Goal: Information Seeking & Learning: Learn about a topic

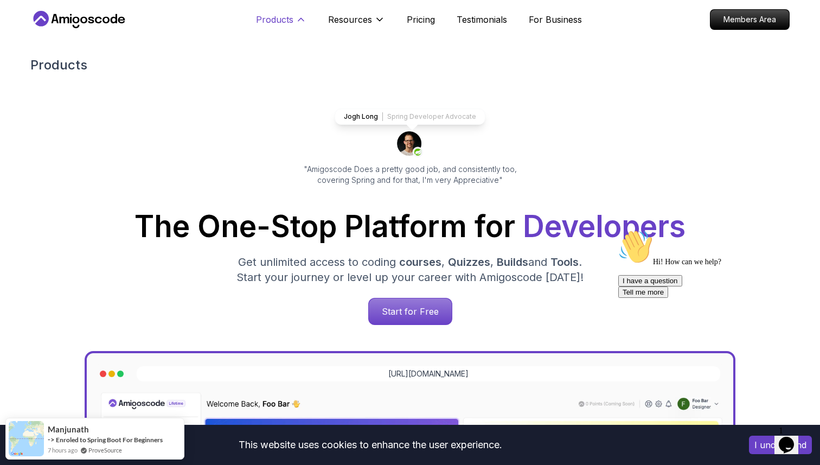
click at [275, 16] on p "Products" at bounding box center [274, 19] width 37 height 13
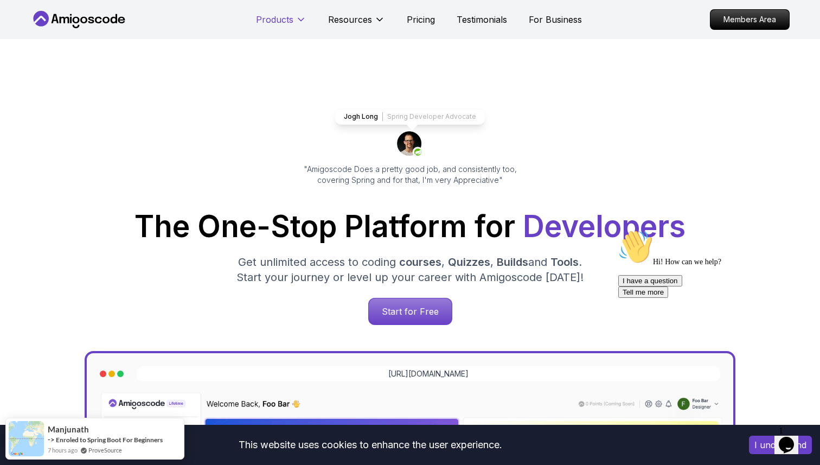
click at [273, 28] on button "Products" at bounding box center [281, 24] width 50 height 22
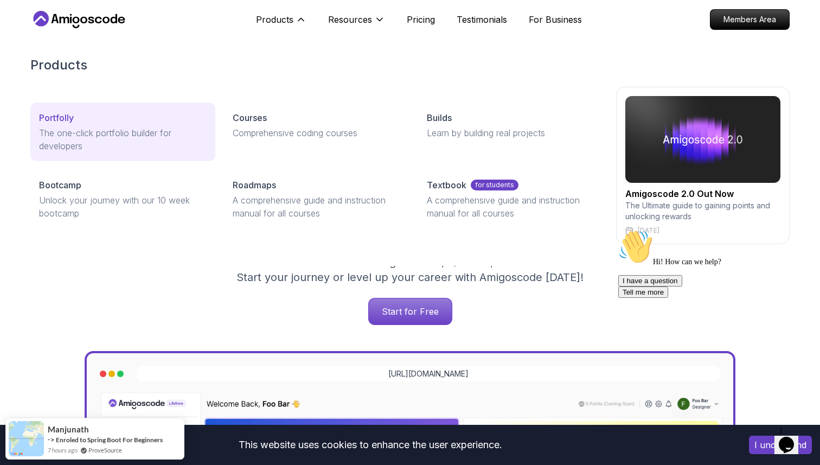
click at [139, 157] on link "Portfolly The one-click portfolio builder for developers" at bounding box center [122, 131] width 185 height 59
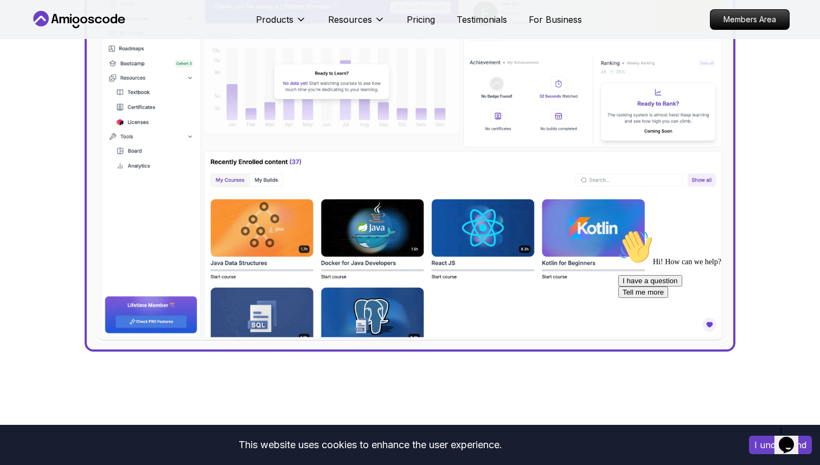
scroll to position [357, 0]
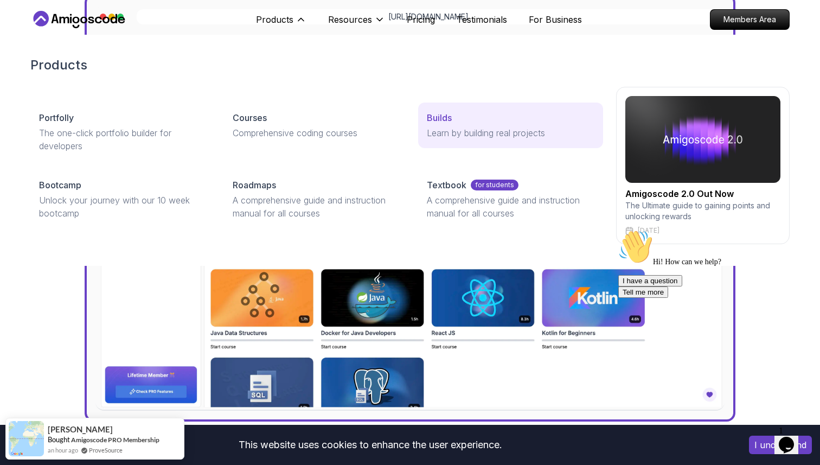
click at [439, 138] on p "Learn by building real projects" at bounding box center [511, 132] width 168 height 13
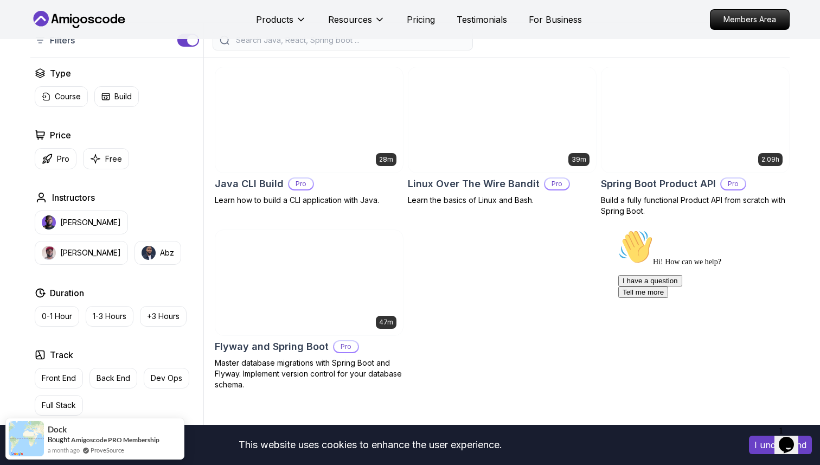
scroll to position [259, 0]
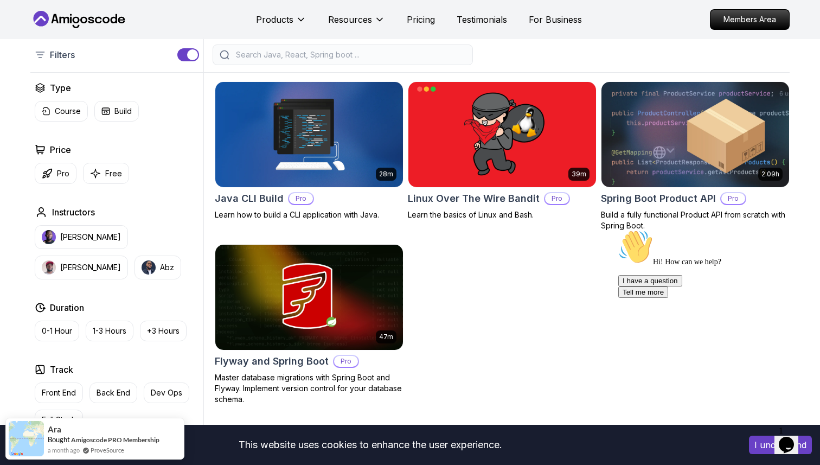
click at [705, 93] on img at bounding box center [694, 134] width 197 height 110
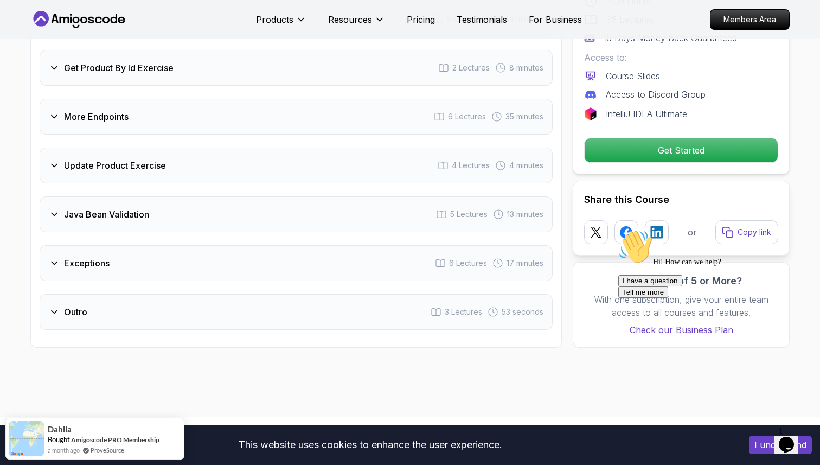
scroll to position [1473, 0]
click at [307, 200] on div "Java Bean Validation 5 Lectures 13 minutes" at bounding box center [296, 215] width 513 height 36
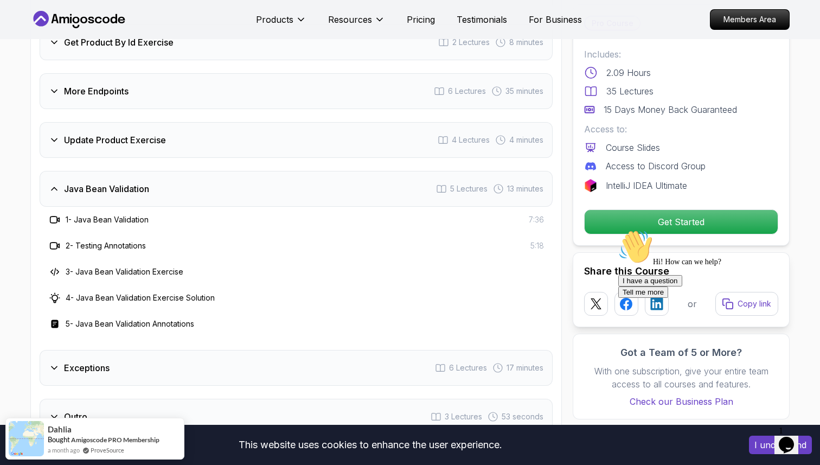
scroll to position [1447, 0]
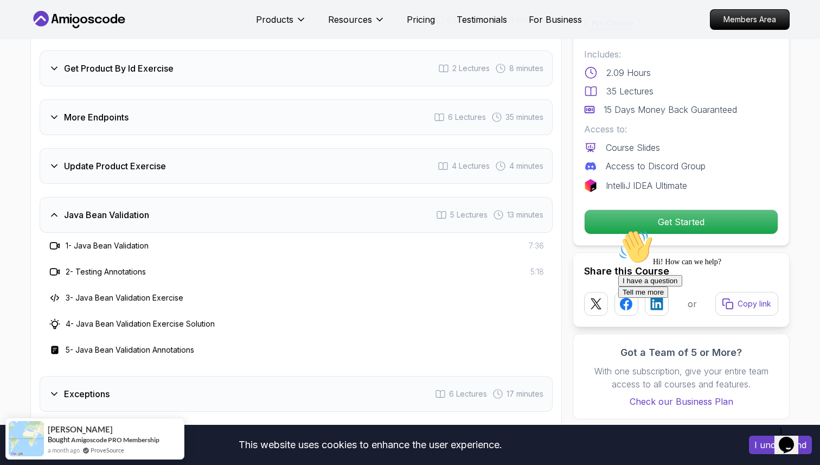
click at [231, 205] on div "Java Bean Validation 5 Lectures 13 minutes" at bounding box center [296, 215] width 513 height 36
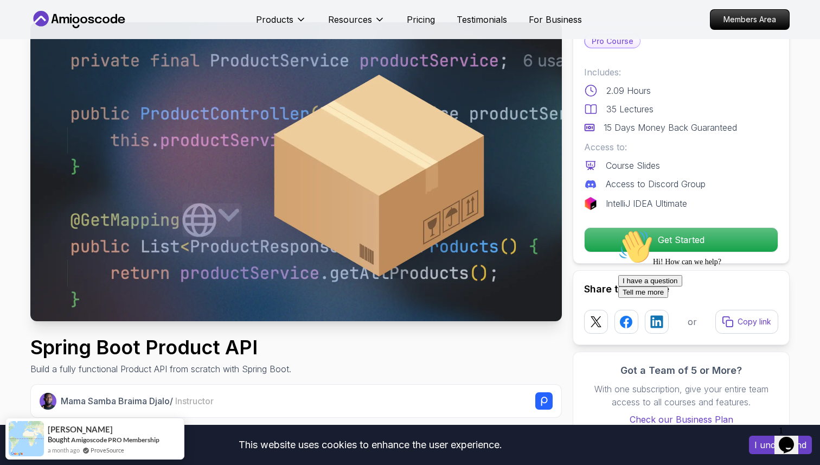
scroll to position [42, 0]
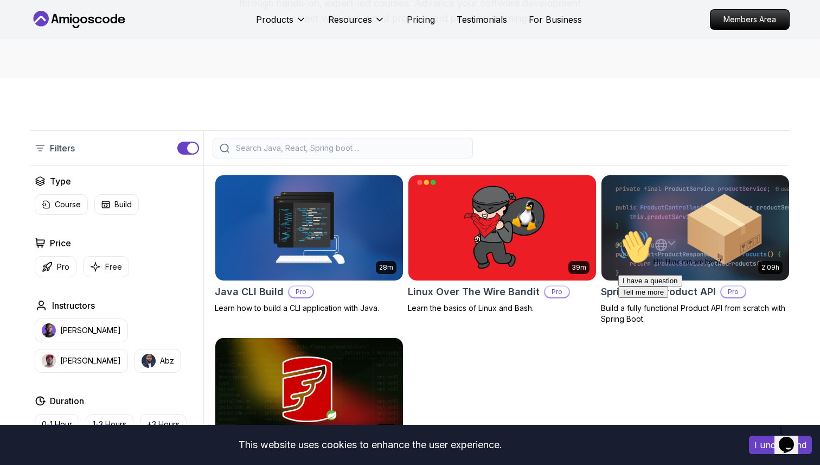
scroll to position [162, 0]
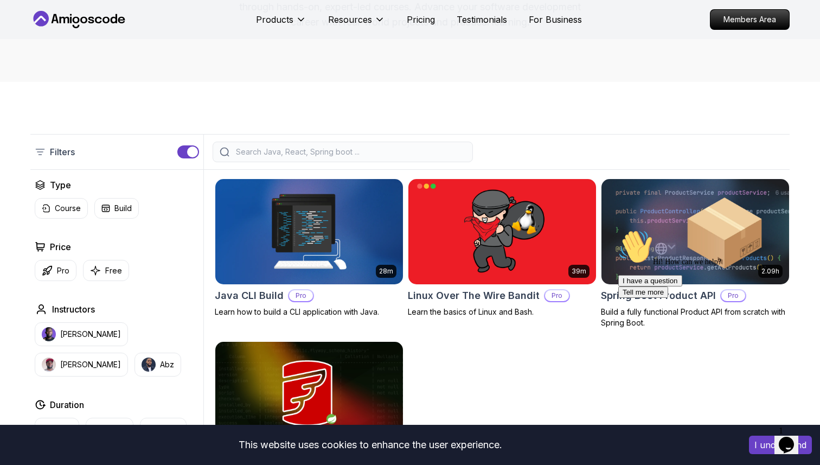
click at [261, 233] on img at bounding box center [308, 231] width 197 height 110
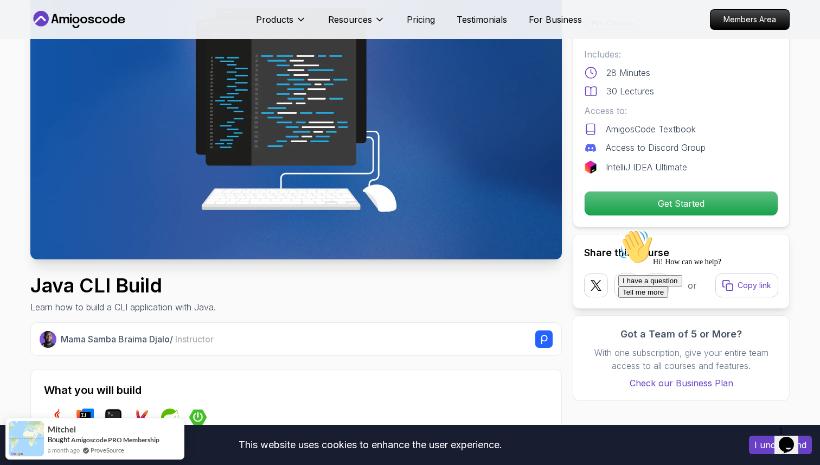
scroll to position [127, 0]
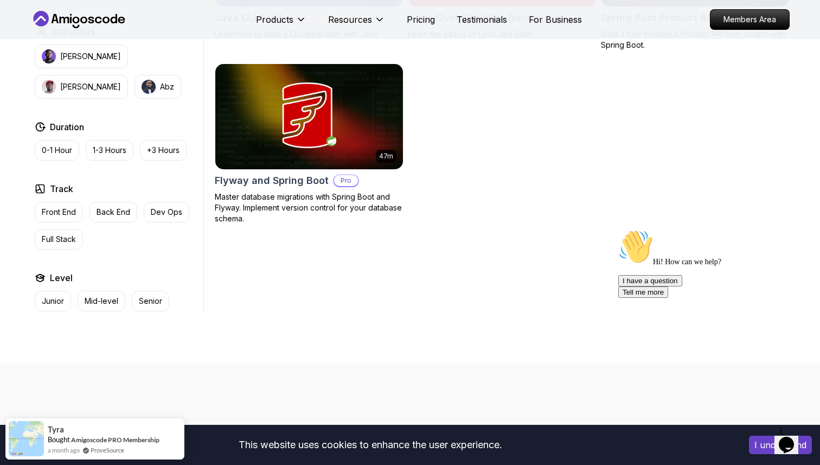
scroll to position [291, 0]
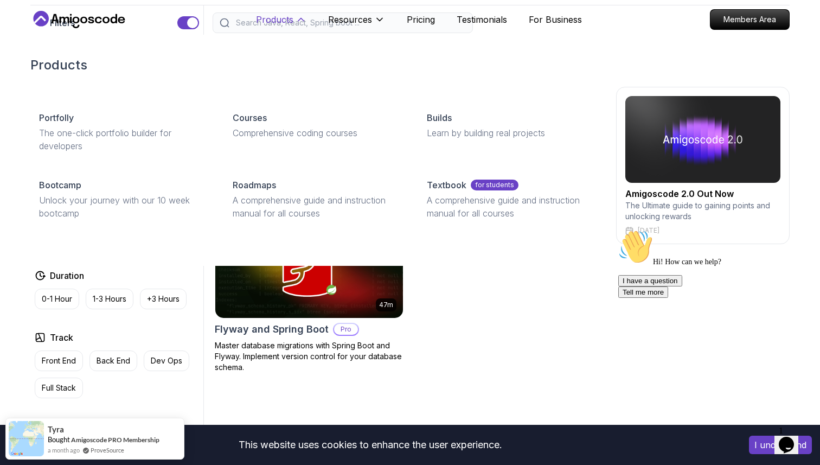
click at [271, 21] on p "Products" at bounding box center [274, 19] width 37 height 13
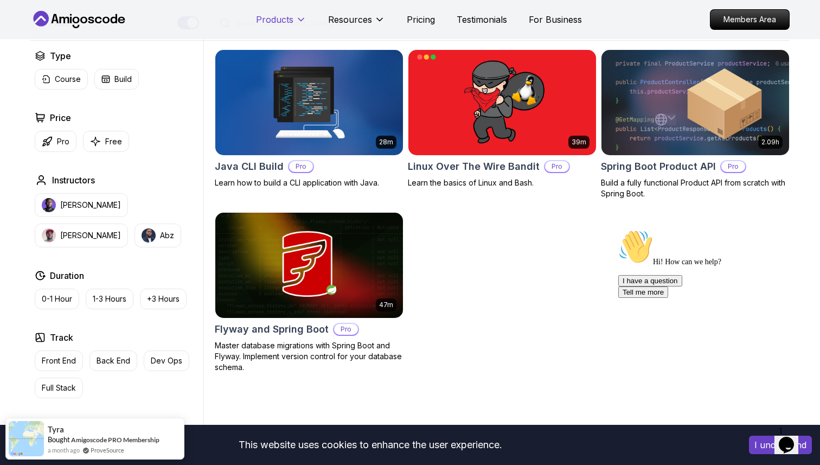
click at [271, 21] on p "Products" at bounding box center [274, 19] width 37 height 13
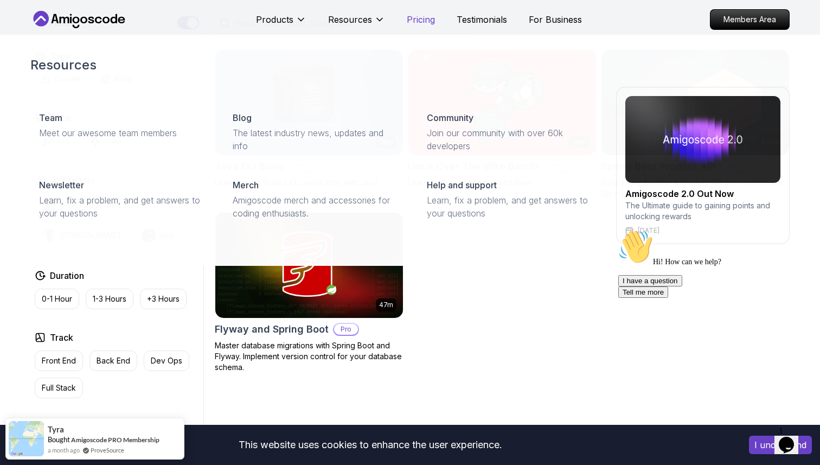
click at [422, 24] on p "Pricing" at bounding box center [421, 19] width 28 height 13
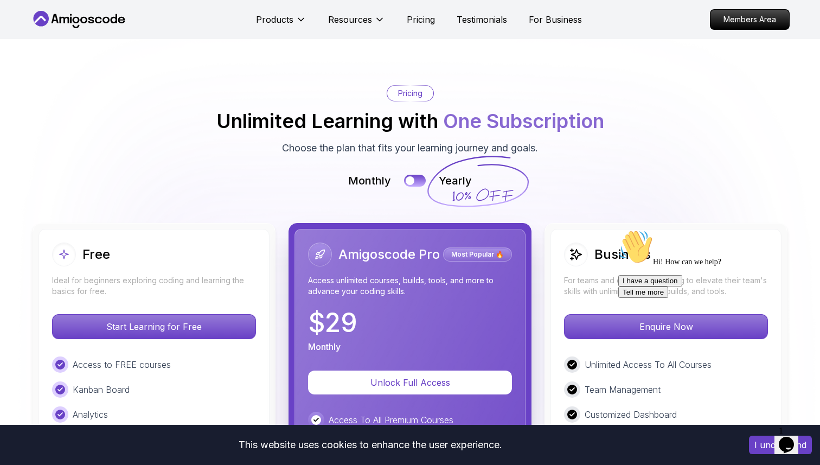
scroll to position [2315, 0]
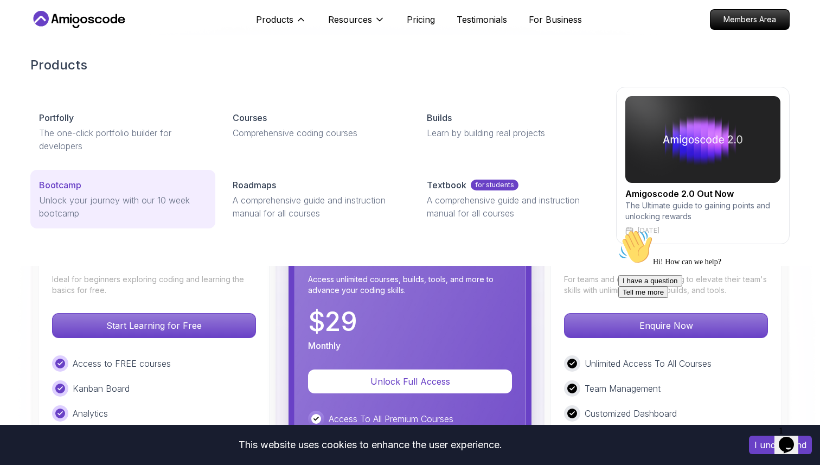
click at [174, 207] on p "Unlock your journey with our 10 week bootcamp" at bounding box center [123, 207] width 168 height 26
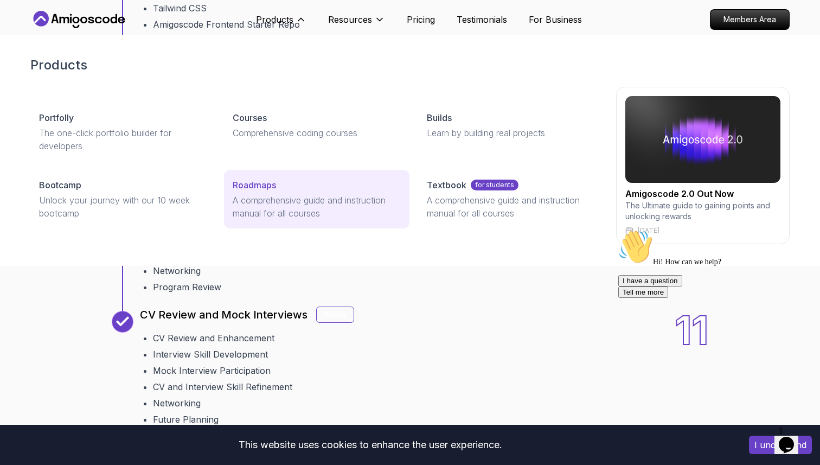
scroll to position [1692, 0]
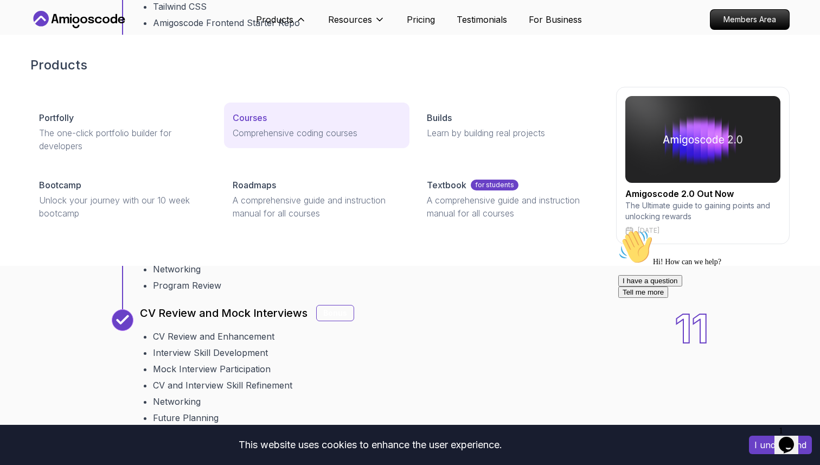
click at [296, 133] on p "Comprehensive coding courses" at bounding box center [317, 132] width 168 height 13
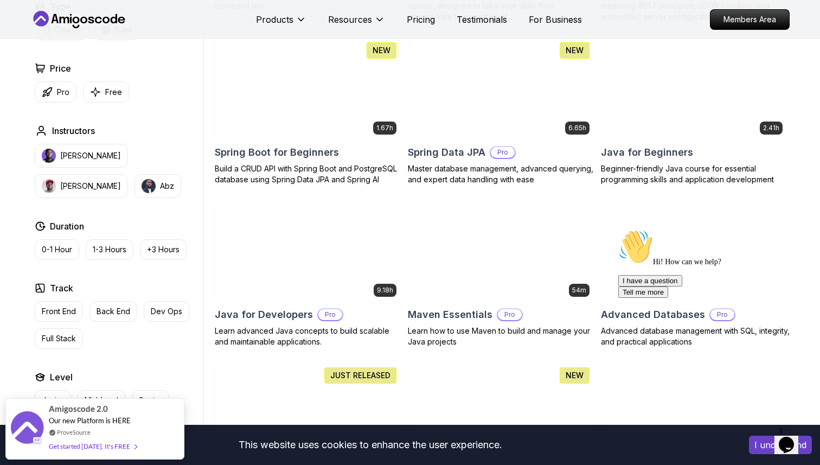
scroll to position [486, 0]
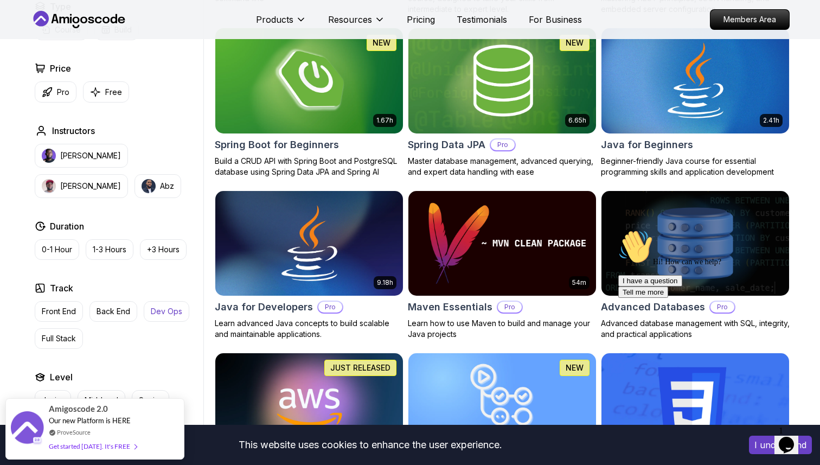
click at [162, 317] on button "Dev Ops" at bounding box center [167, 311] width 46 height 21
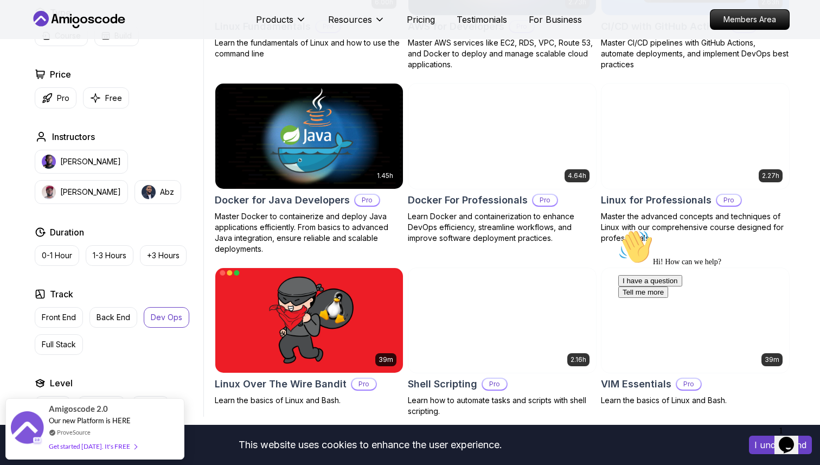
scroll to position [480, 0]
